Goal: Check status: Check status

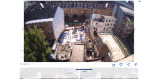
scroll to position [50, 0]
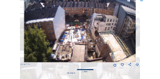
click at [120, 35] on img at bounding box center [80, 30] width 112 height 63
click at [135, 30] on icon at bounding box center [135, 29] width 4 height 4
click at [142, 0] on icon at bounding box center [141, 1] width 3 height 4
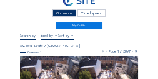
scroll to position [0, 0]
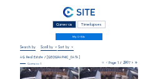
click at [34, 47] on input "text" at bounding box center [28, 47] width 16 height 4
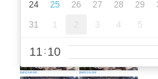
scroll to position [123, 0]
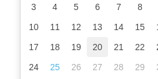
click at [99, 50] on div "20" at bounding box center [97, 47] width 21 height 20
type input "20/08/2025 11:10"
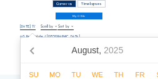
scroll to position [20, 0]
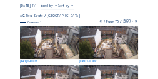
scroll to position [45, 0]
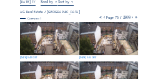
click at [102, 18] on icon at bounding box center [104, 17] width 4 height 5
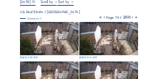
click at [102, 17] on icon at bounding box center [104, 17] width 4 height 5
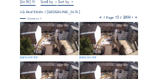
click at [102, 18] on icon at bounding box center [104, 17] width 4 height 5
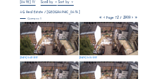
click at [102, 18] on icon at bounding box center [104, 17] width 4 height 5
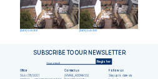
scroll to position [294, 0]
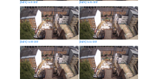
click at [41, 26] on img at bounding box center [49, 22] width 59 height 33
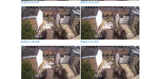
scroll to position [297, 0]
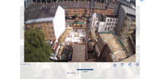
click at [142, 1] on icon at bounding box center [141, 1] width 3 height 4
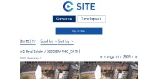
scroll to position [0, 0]
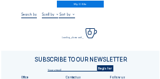
scroll to position [37, 0]
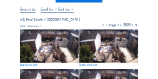
click at [54, 52] on img at bounding box center [49, 45] width 59 height 33
